Goal: Information Seeking & Learning: Learn about a topic

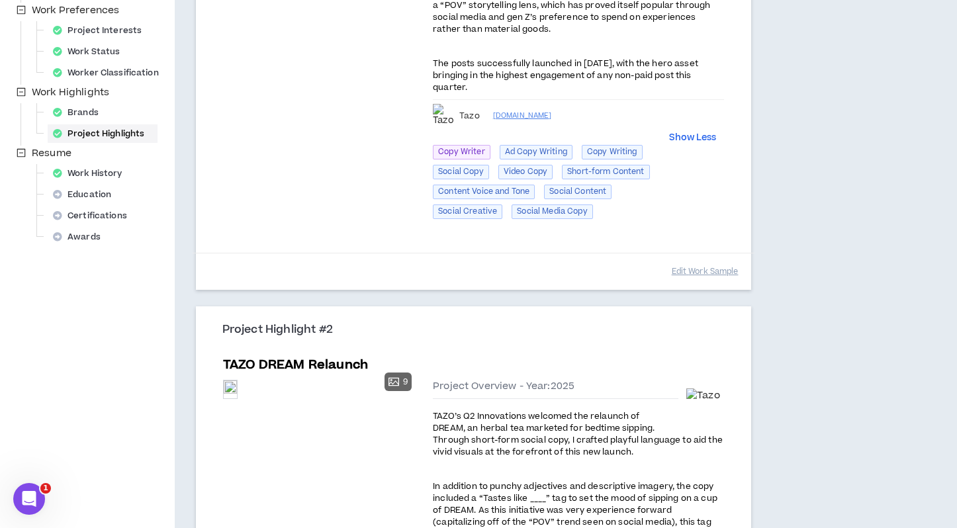
click at [447, 331] on h3 "Project Highlight #2" at bounding box center [478, 330] width 513 height 15
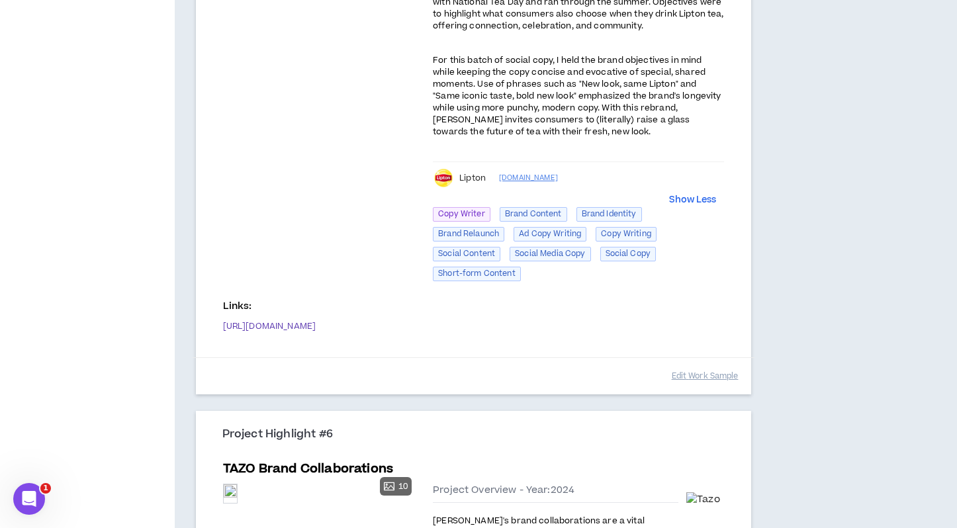
scroll to position [2081, 0]
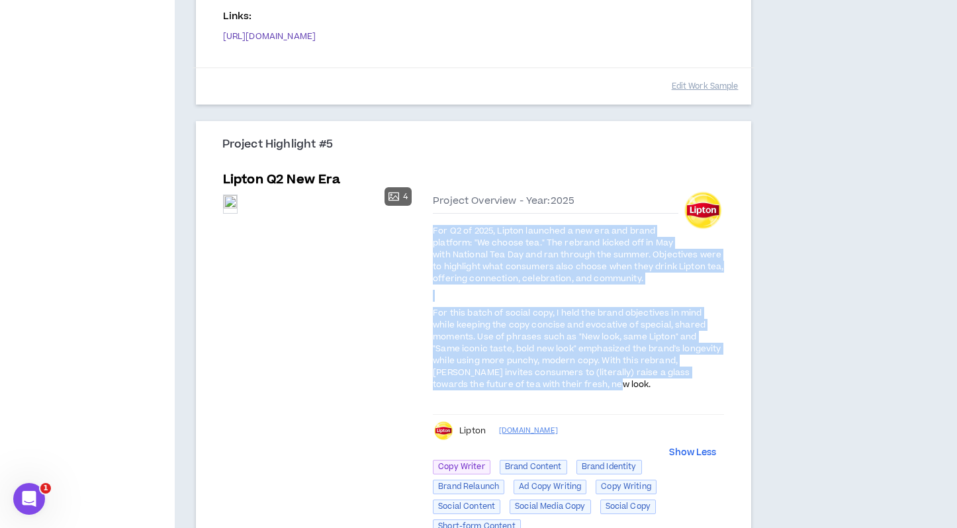
drag, startPoint x: 529, startPoint y: 386, endPoint x: 428, endPoint y: 230, distance: 186.3
click at [428, 230] on div "Preview 4 Preview Preview Preview Preview Project Overview - Year: 2025 For Q2 …" at bounding box center [474, 365] width 502 height 353
copy div "For Q2 of 2025, Lipton launched a new era and brand platform: "We choose tea." …"
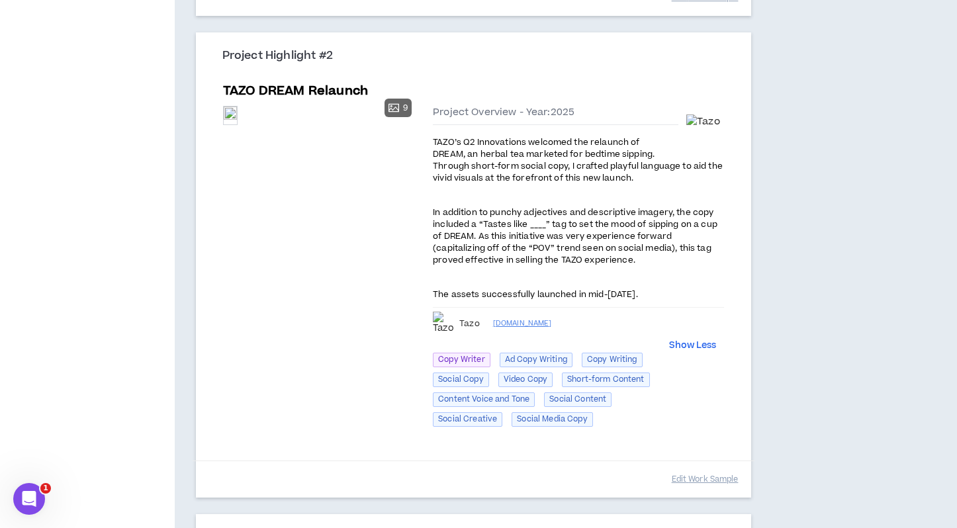
scroll to position [629, 0]
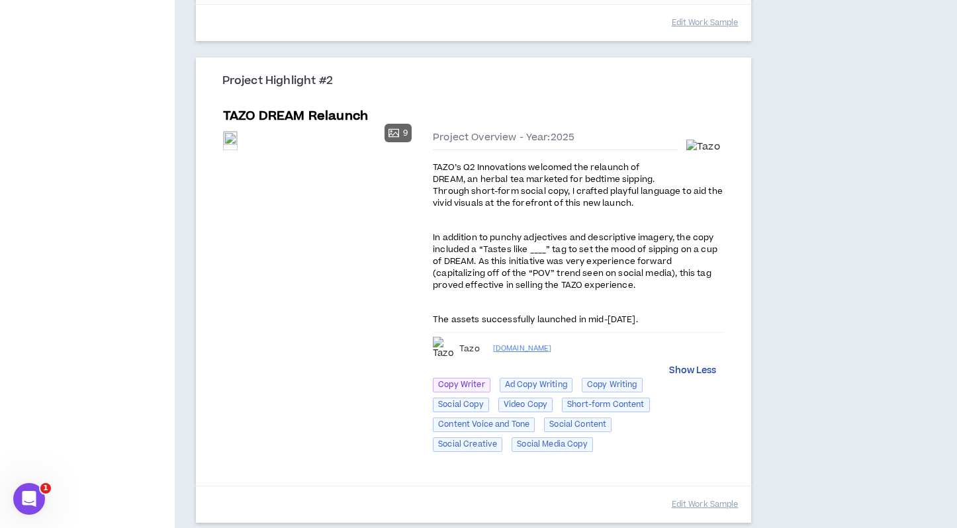
click at [684, 371] on button "Show Less" at bounding box center [692, 371] width 47 height 13
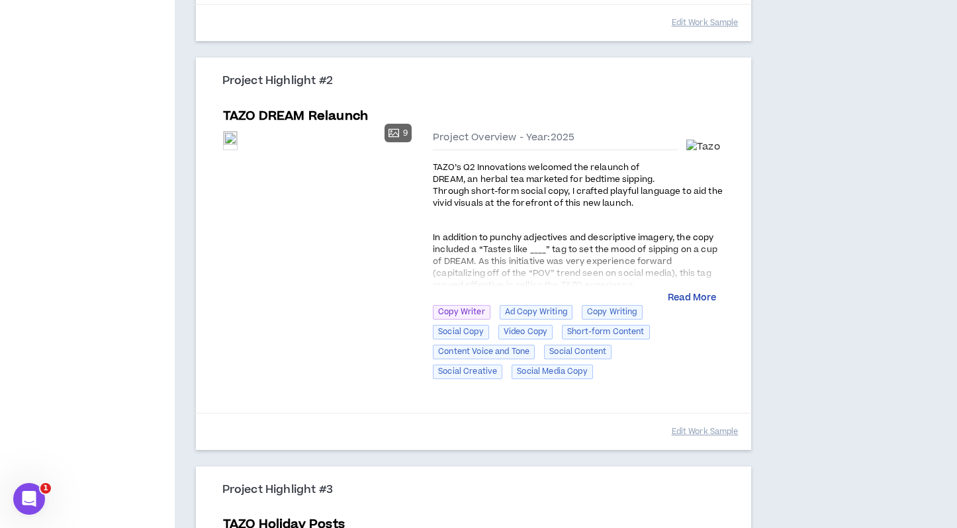
click at [697, 296] on button "Read More" at bounding box center [692, 298] width 48 height 13
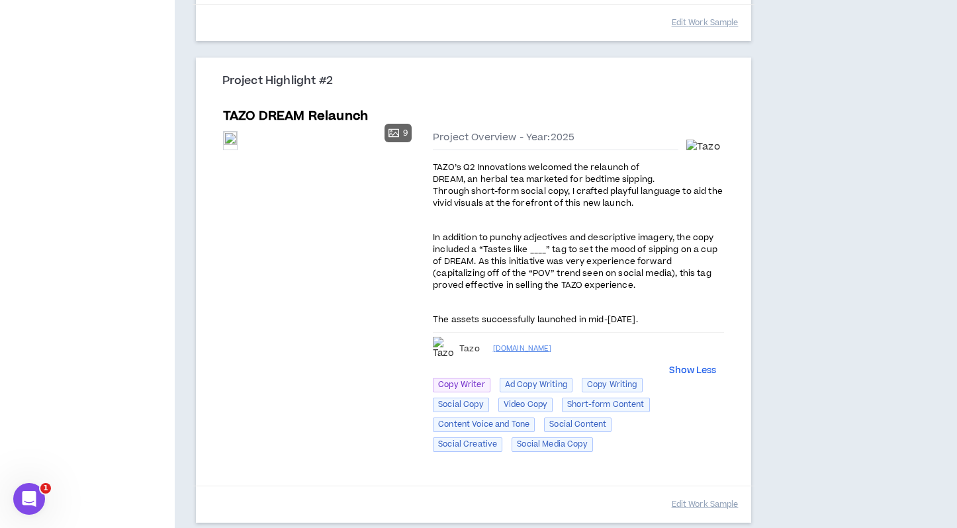
drag, startPoint x: 674, startPoint y: 326, endPoint x: 434, endPoint y: 163, distance: 289.8
click at [434, 163] on div "TAZO’s Q2 Innovations welcomed the relaunch of DREAM, an herbal tea marketed fo…" at bounding box center [578, 244] width 291 height 166
copy div "TAZO’s Q2 Innovations welcomed the relaunch of DREAM, an herbal tea marketed fo…"
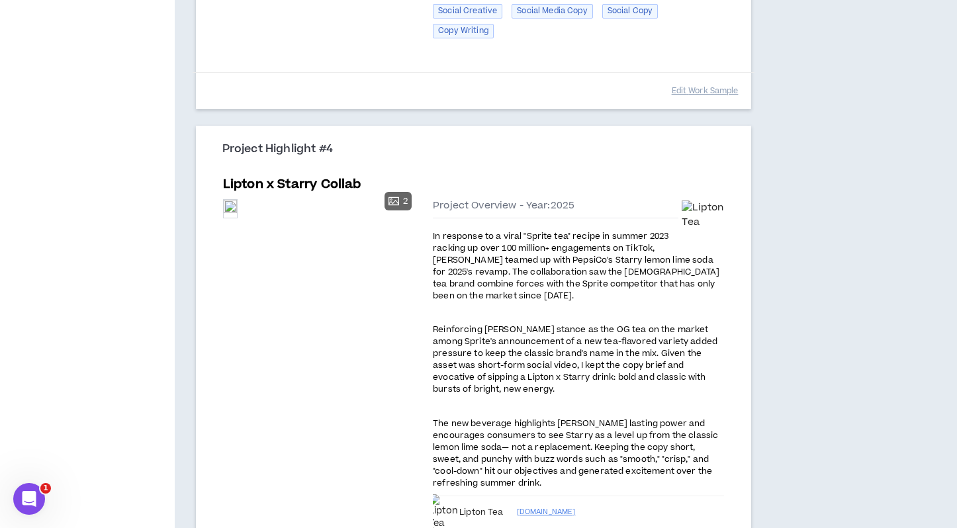
scroll to position [1440, 0]
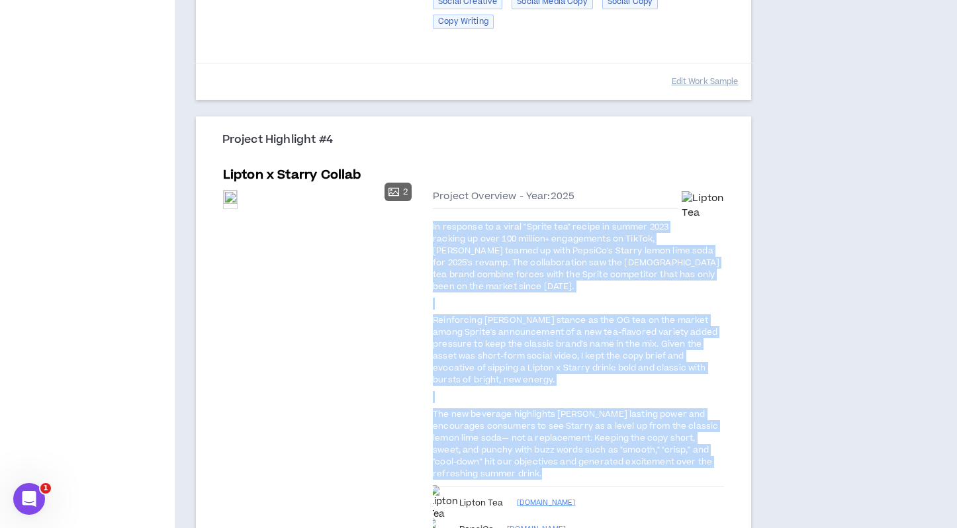
drag, startPoint x: 430, startPoint y: 226, endPoint x: 509, endPoint y: 481, distance: 266.6
click at [509, 481] on div "Preview 2 Preview Preview Project Overview - Year: 2025 In response to a viral …" at bounding box center [474, 413] width 502 height 456
copy div "In response to a viral "Sprite tea" recipe in summer 2023 racking up over 100 m…"
